Goal: Information Seeking & Learning: Learn about a topic

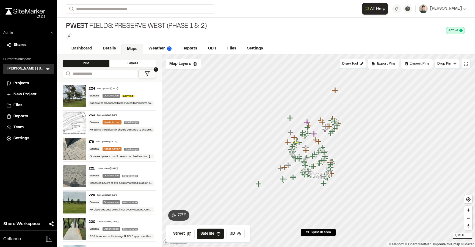
click at [45, 68] on icon at bounding box center [47, 68] width 5 height 5
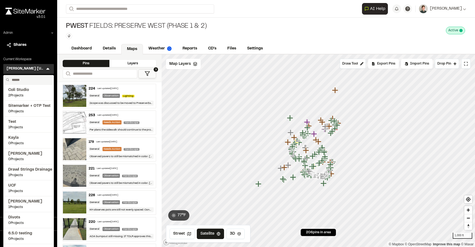
click at [25, 82] on input "text" at bounding box center [31, 79] width 42 height 9
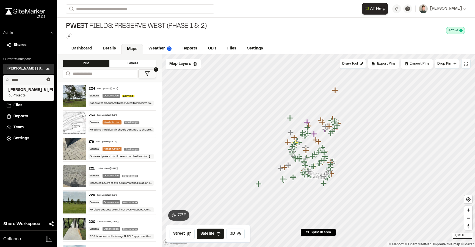
type input "*****"
click at [27, 94] on span "36 Projects" at bounding box center [28, 95] width 41 height 5
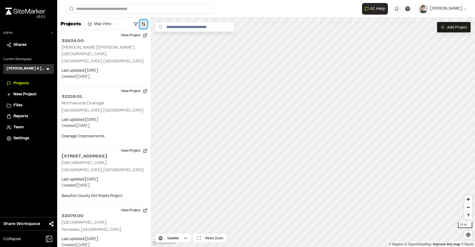
click at [141, 23] on button "button" at bounding box center [144, 24] width 8 height 9
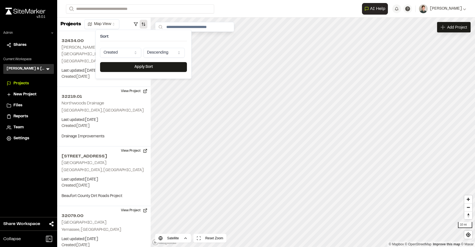
click at [118, 54] on html "Close sidebar v 3.0.1 Admin Shares Current Workspace Davis & Floyd Inc. D& Menu…" at bounding box center [237, 123] width 475 height 247
click at [122, 66] on button "Apply Sort" at bounding box center [143, 67] width 87 height 10
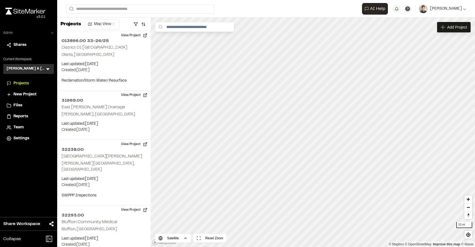
click at [53, 32] on icon at bounding box center [52, 32] width 3 height 3
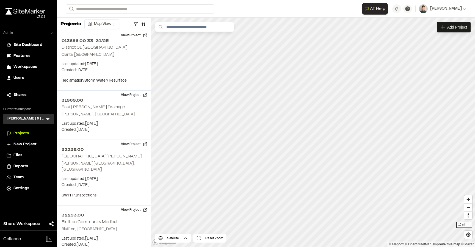
click at [23, 67] on span "Workspaces" at bounding box center [24, 67] width 23 height 6
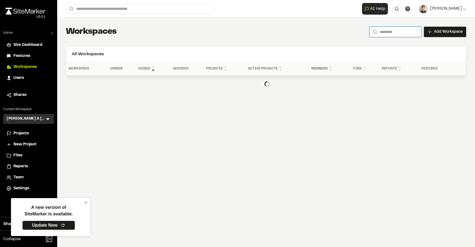
click at [395, 30] on input "Search" at bounding box center [395, 32] width 52 height 10
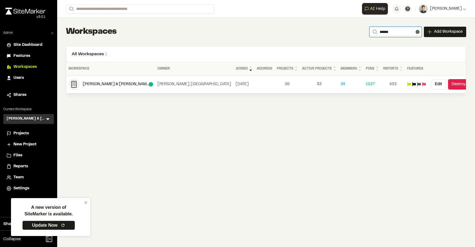
type input "*****"
click at [48, 119] on icon at bounding box center [47, 119] width 3 height 2
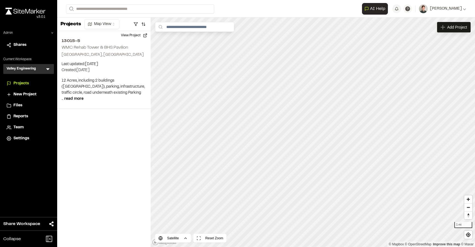
click at [48, 67] on icon at bounding box center [47, 68] width 5 height 5
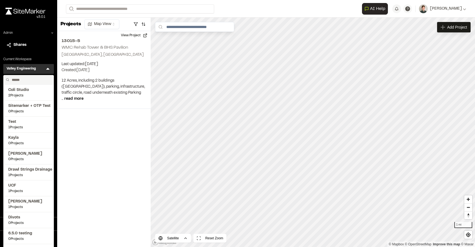
click at [20, 79] on input "text" at bounding box center [31, 79] width 42 height 9
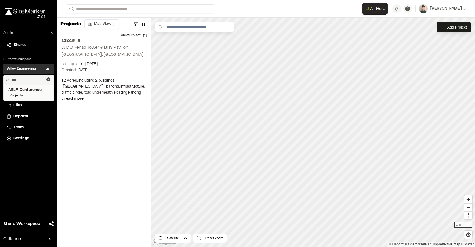
type input "****"
click at [22, 96] on span "1 Projects" at bounding box center [28, 95] width 41 height 5
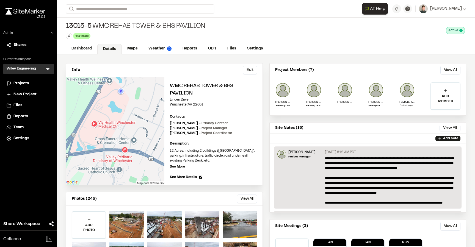
click at [21, 83] on span "Projects" at bounding box center [20, 83] width 15 height 6
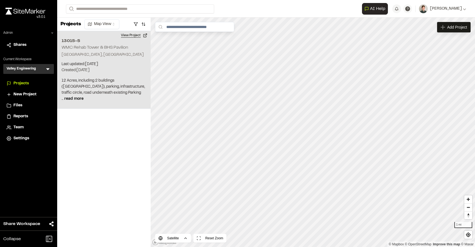
click at [133, 37] on button "View Project" at bounding box center [134, 35] width 33 height 9
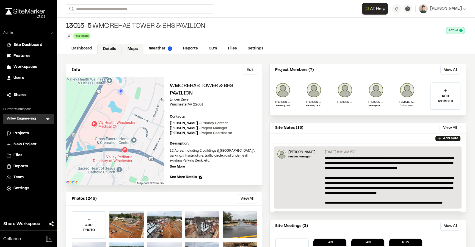
click at [129, 47] on link "Maps" at bounding box center [133, 49] width 22 height 10
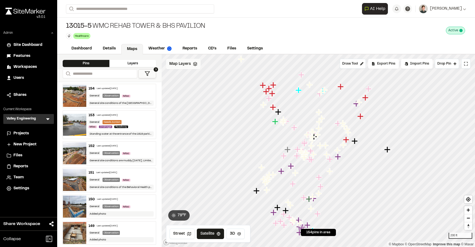
click at [184, 67] on span "Map Layers" at bounding box center [179, 64] width 21 height 6
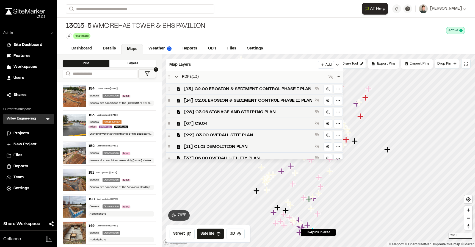
click at [189, 88] on span "[13] C2.00 EROSION & SEDIMENT CONTROL PHASE I PLAN" at bounding box center [247, 89] width 129 height 7
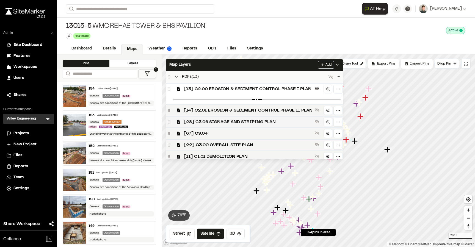
scroll to position [84, 0]
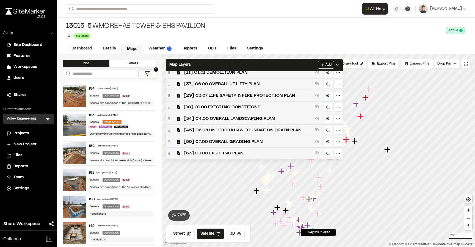
click at [196, 152] on span "[63] C9.00 LIGHTING PLAN" at bounding box center [247, 153] width 129 height 7
click at [203, 142] on span "[50] C7.00 OVERALL GRADING PLAN" at bounding box center [247, 141] width 129 height 7
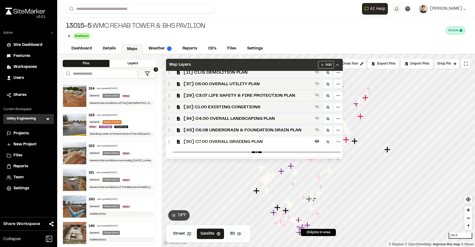
click at [212, 64] on div "Map Layers Add" at bounding box center [254, 65] width 177 height 12
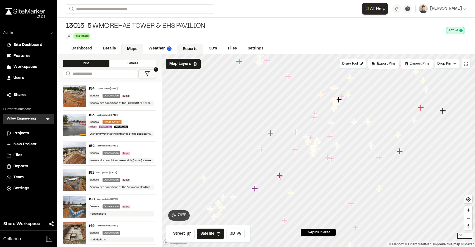
click at [191, 49] on link "Reports" at bounding box center [190, 49] width 26 height 10
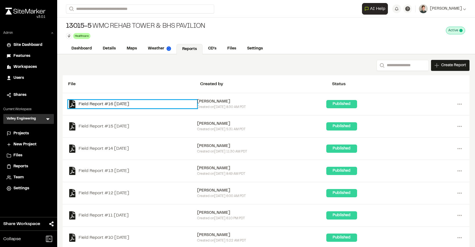
click at [114, 102] on link "Field Report #16 2025-09-17" at bounding box center [132, 104] width 129 height 8
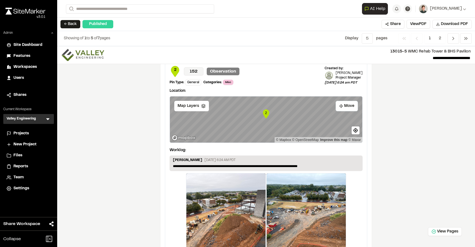
scroll to position [885, 0]
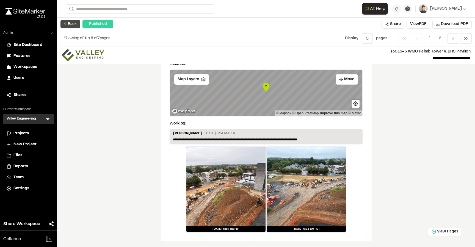
click at [73, 26] on button "← Back" at bounding box center [70, 24] width 20 height 8
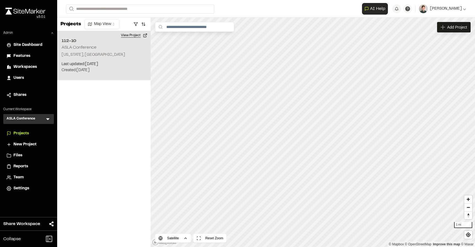
click at [135, 37] on button "View Project" at bounding box center [134, 35] width 33 height 9
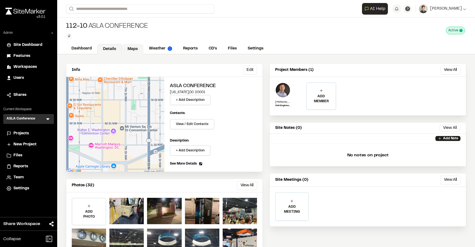
click at [140, 47] on link "Maps" at bounding box center [133, 49] width 22 height 10
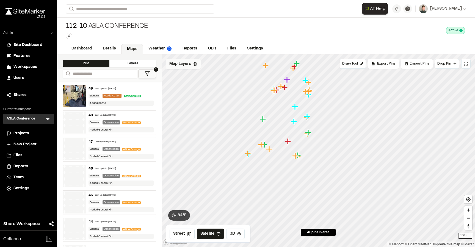
click at [186, 64] on span "Map Layers" at bounding box center [179, 64] width 21 height 6
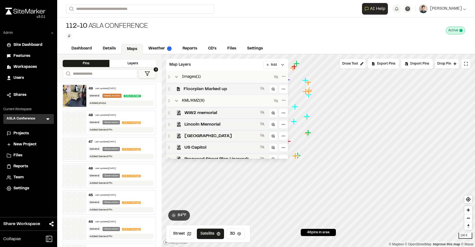
click at [202, 91] on span "Floorplan Marked up" at bounding box center [220, 89] width 74 height 7
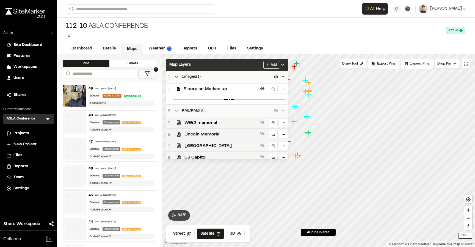
click at [208, 67] on div "Map Layers Add" at bounding box center [227, 65] width 122 height 12
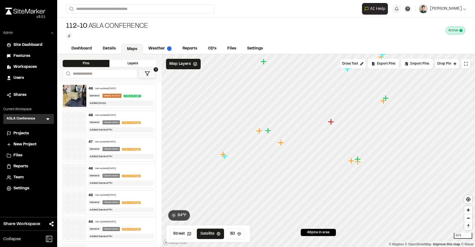
click at [267, 132] on icon "Map marker" at bounding box center [268, 130] width 6 height 6
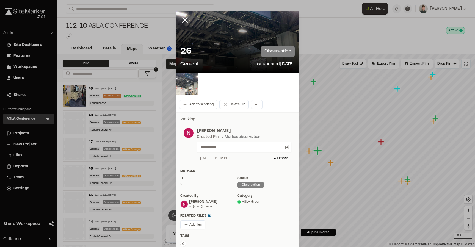
click at [189, 85] on img at bounding box center [187, 84] width 22 height 22
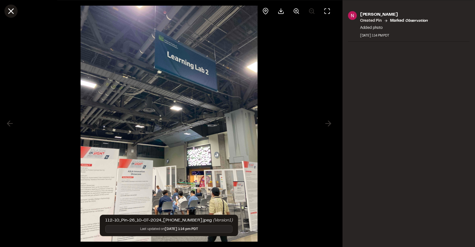
click at [10, 15] on icon at bounding box center [10, 10] width 9 height 9
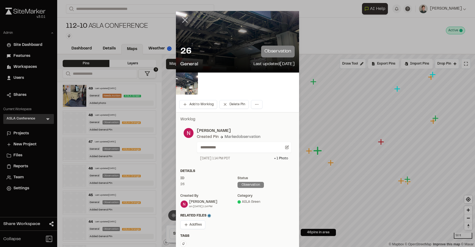
click at [185, 23] on icon at bounding box center [184, 19] width 9 height 9
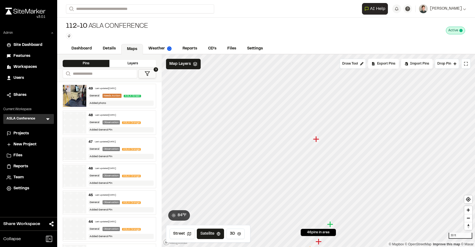
click at [314, 140] on icon "Map marker" at bounding box center [316, 139] width 6 height 6
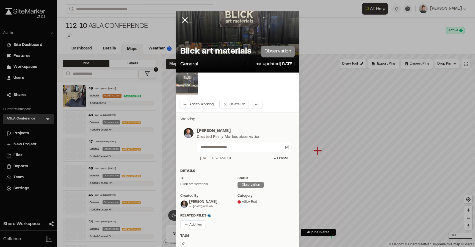
click at [185, 81] on img at bounding box center [187, 84] width 22 height 22
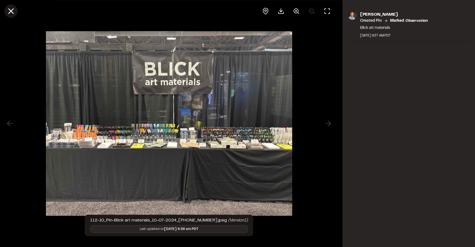
click at [12, 13] on icon at bounding box center [10, 10] width 9 height 9
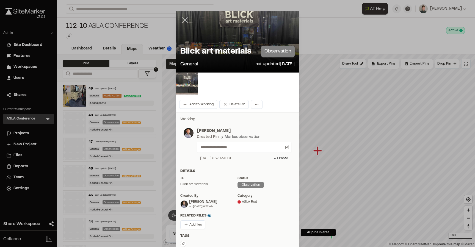
click at [181, 20] on icon at bounding box center [184, 19] width 9 height 9
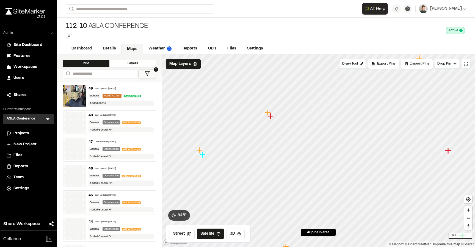
click at [269, 113] on icon "Map marker" at bounding box center [270, 116] width 7 height 7
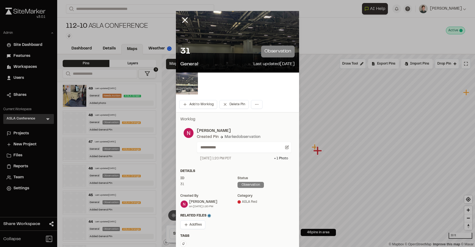
click at [188, 87] on img at bounding box center [187, 84] width 22 height 22
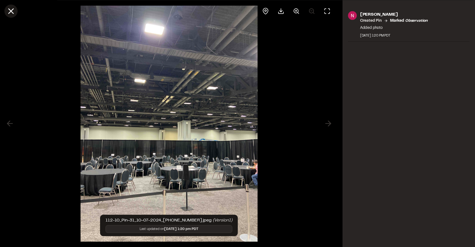
click at [11, 9] on icon at bounding box center [10, 10] width 9 height 9
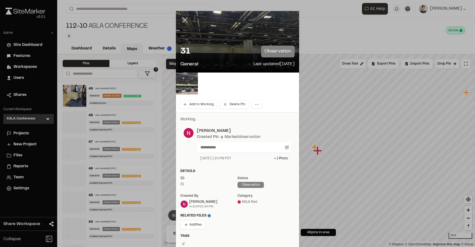
click at [187, 20] on icon at bounding box center [184, 19] width 9 height 9
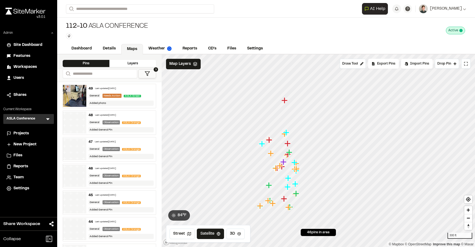
click at [285, 101] on icon "Map marker" at bounding box center [284, 100] width 6 height 6
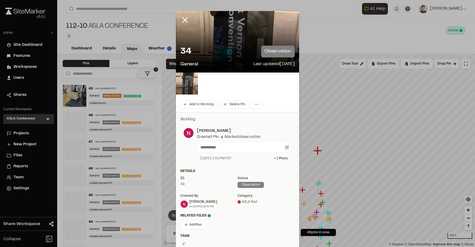
click at [186, 81] on img at bounding box center [187, 84] width 22 height 22
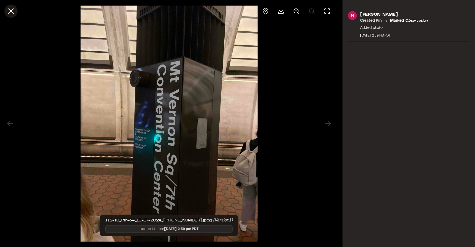
click at [8, 9] on icon at bounding box center [10, 10] width 9 height 9
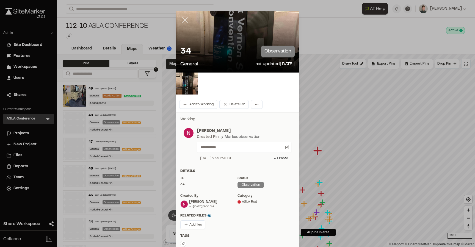
click at [184, 20] on line at bounding box center [185, 20] width 5 height 5
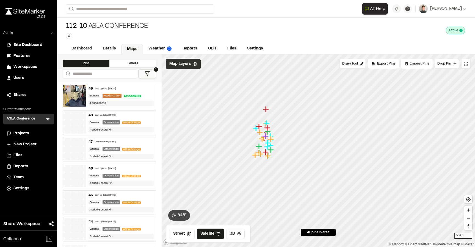
click at [174, 60] on div "Map Layers" at bounding box center [183, 64] width 35 height 10
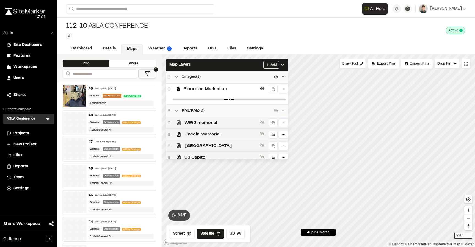
click at [199, 121] on span "WW2 memorial" at bounding box center [220, 122] width 73 height 7
click at [202, 131] on span "Lincoln Memorial" at bounding box center [220, 134] width 73 height 7
click at [214, 142] on div "[GEOGRAPHIC_DATA]" at bounding box center [227, 146] width 122 height 12
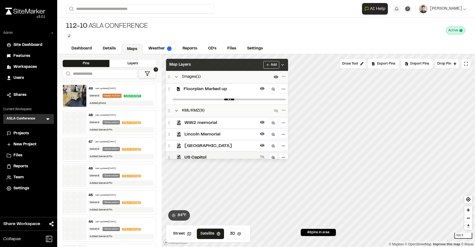
click at [208, 69] on div "Map Layers Add" at bounding box center [227, 65] width 122 height 12
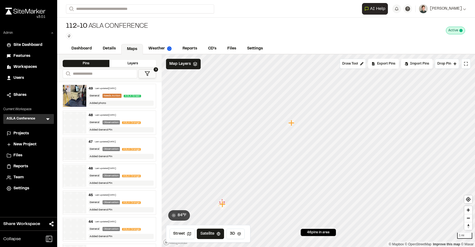
click at [292, 124] on icon "Map marker" at bounding box center [291, 123] width 6 height 6
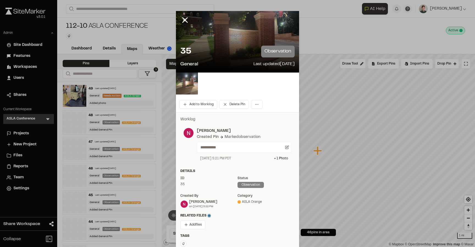
click at [191, 89] on img at bounding box center [187, 84] width 22 height 22
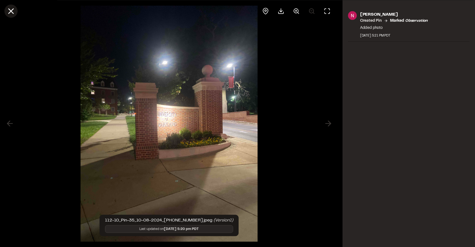
click at [10, 12] on icon at bounding box center [10, 10] width 9 height 9
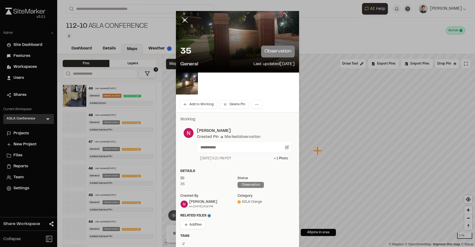
click at [183, 18] on icon at bounding box center [184, 19] width 9 height 9
